Goal: Go to known website: Access a specific website the user already knows

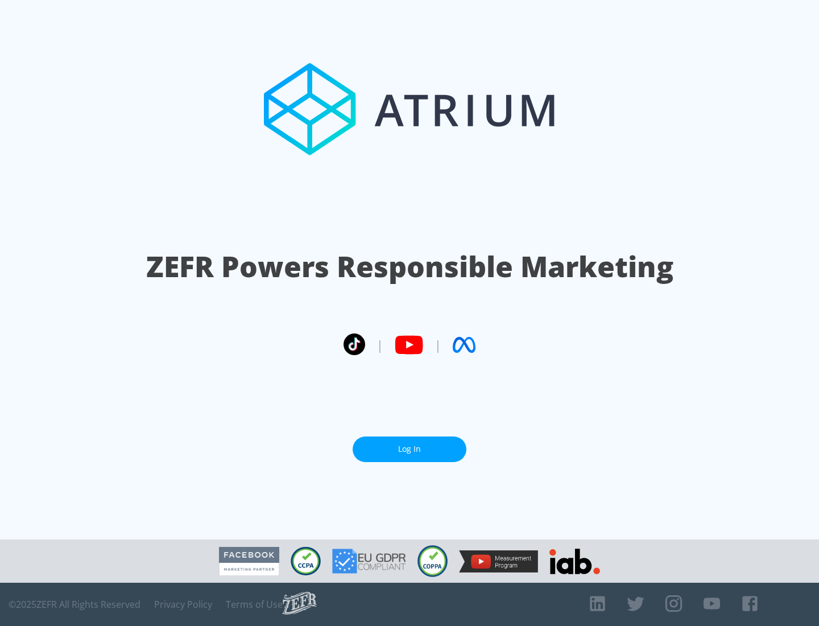
click at [410, 449] on link "Log In" at bounding box center [410, 449] width 114 height 26
